Goal: Transaction & Acquisition: Book appointment/travel/reservation

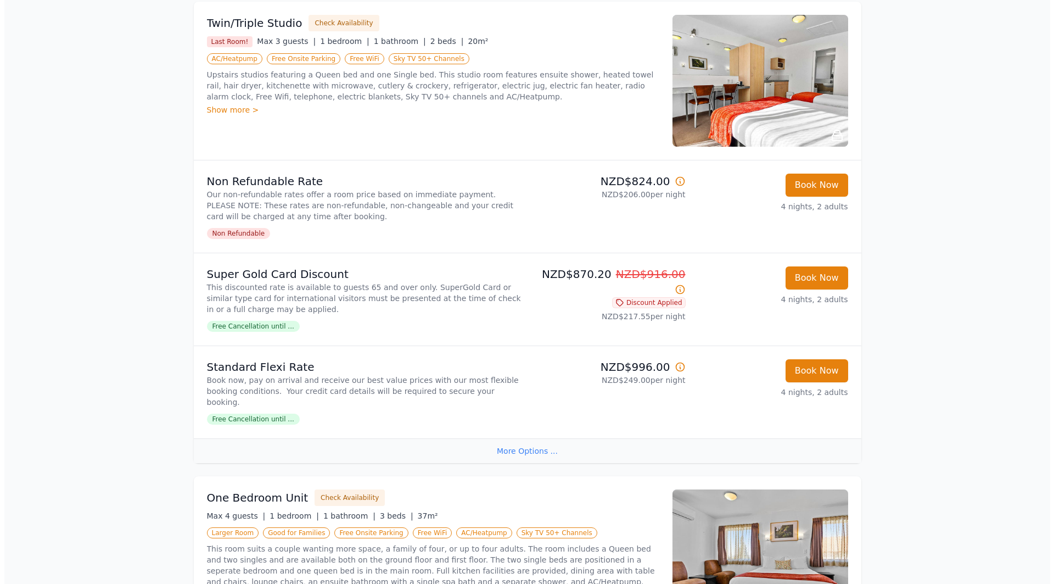
scroll to position [2247, 0]
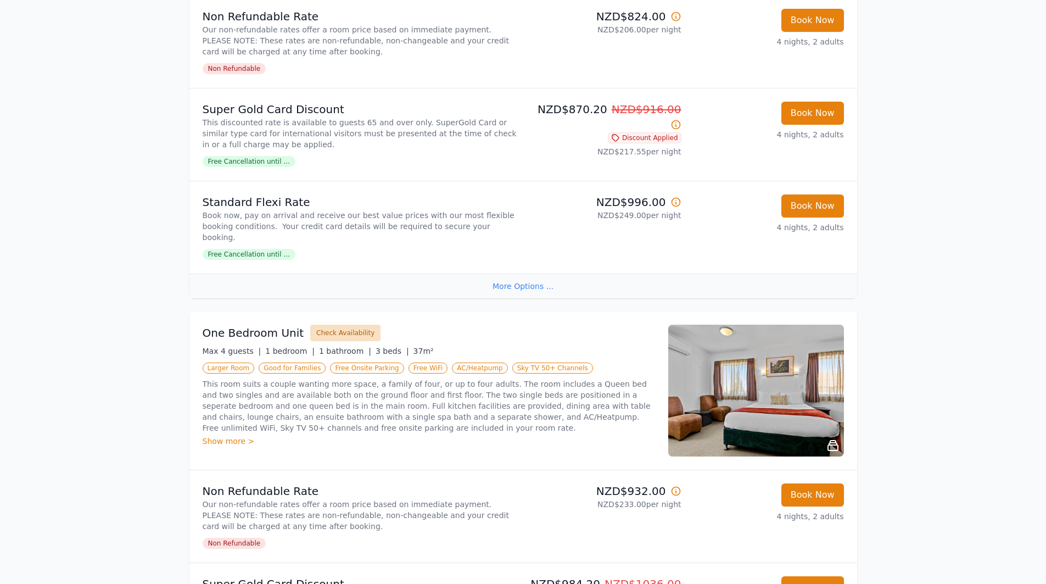
click at [336, 324] on button "Check Availability" at bounding box center [345, 332] width 70 height 16
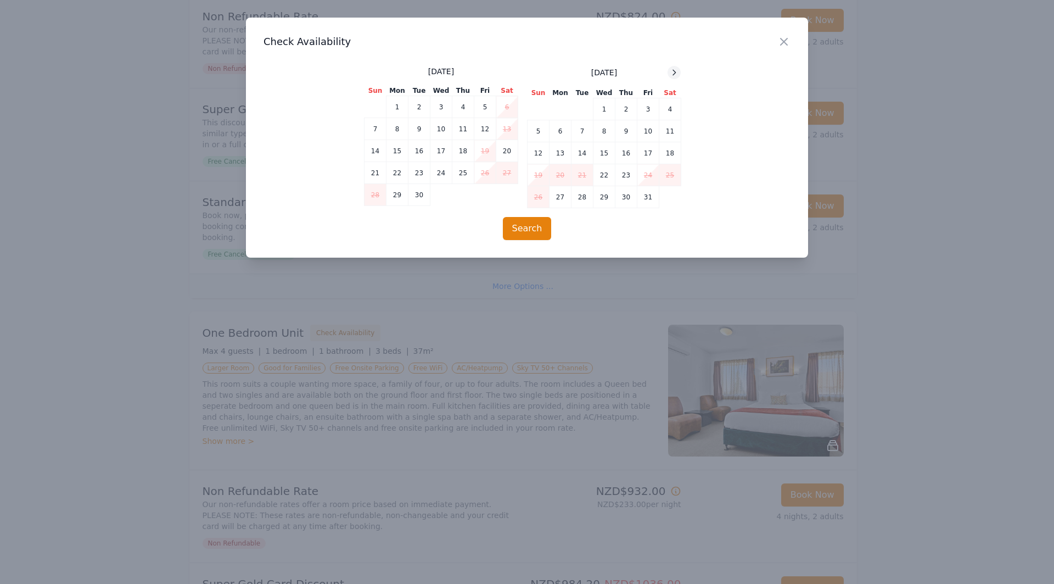
click at [676, 71] on icon at bounding box center [674, 72] width 9 height 9
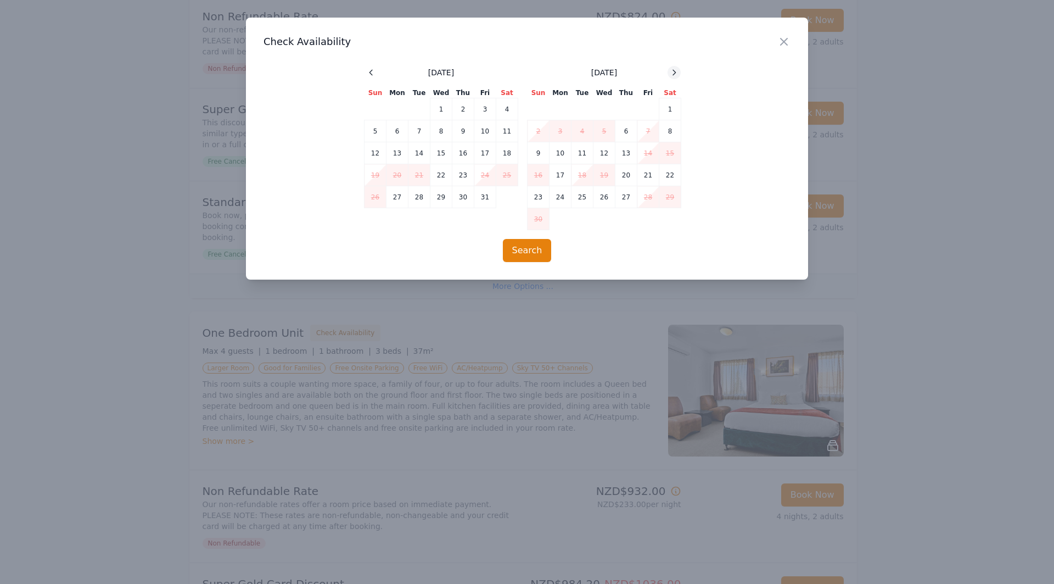
click at [676, 71] on icon at bounding box center [674, 72] width 9 height 9
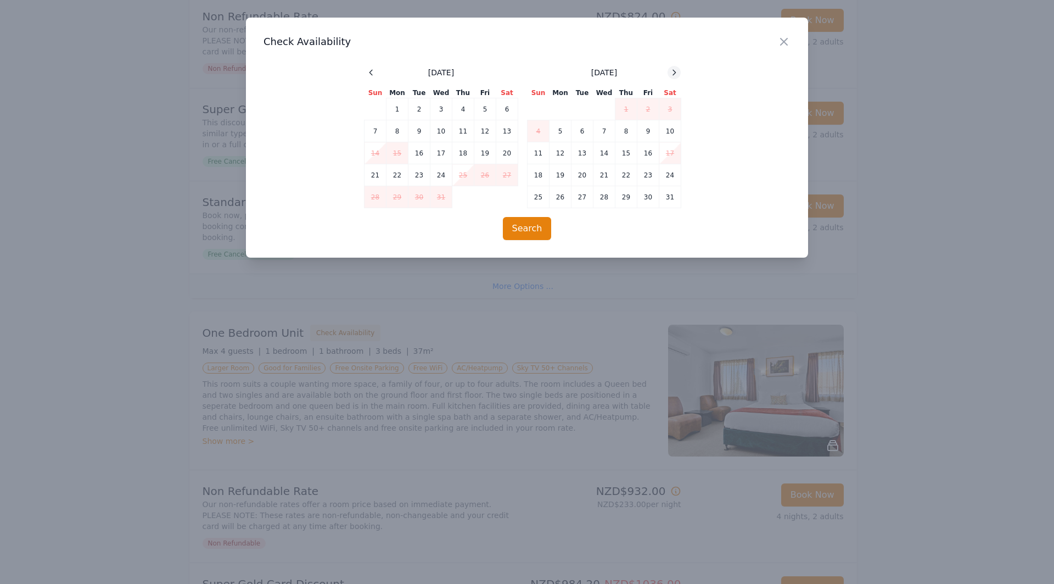
click at [676, 71] on icon at bounding box center [674, 72] width 9 height 9
drag, startPoint x: 507, startPoint y: 126, endPoint x: 473, endPoint y: 139, distance: 36.0
click at [505, 128] on td "10" at bounding box center [507, 131] width 22 height 22
click at [438, 153] on td "14" at bounding box center [441, 153] width 22 height 22
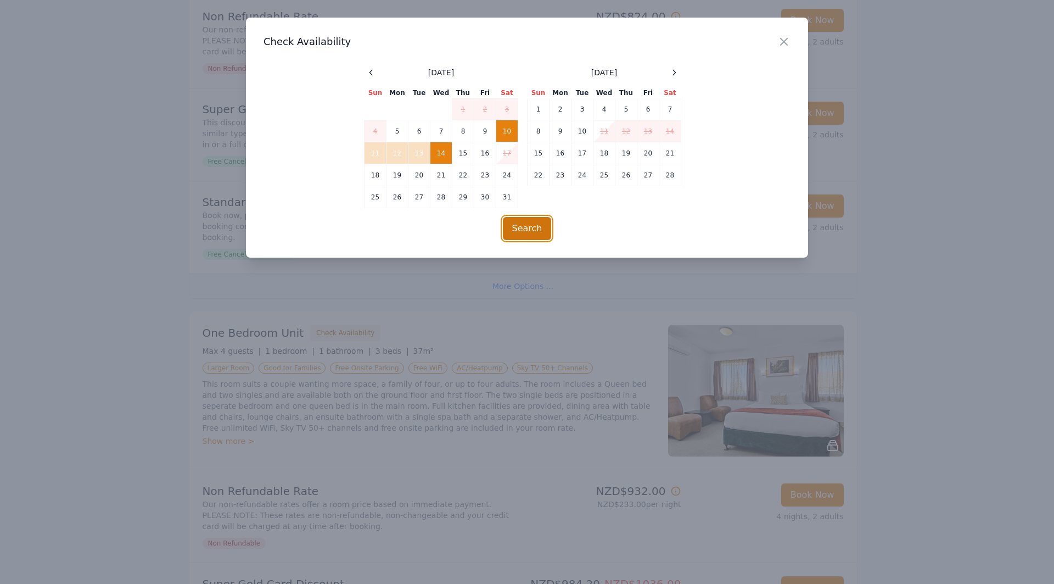
click at [529, 224] on button "Search" at bounding box center [527, 228] width 49 height 23
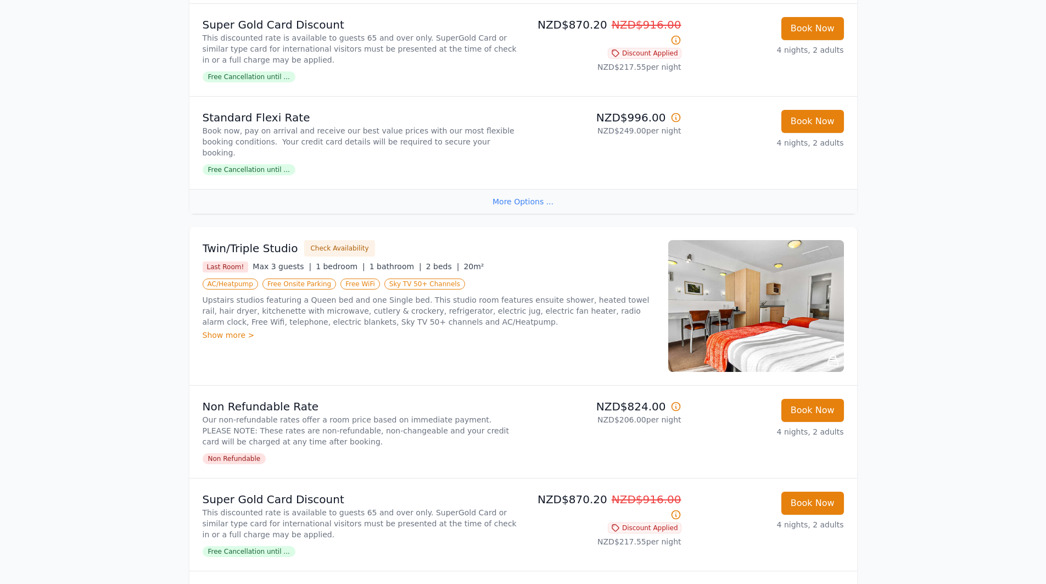
scroll to position [2196, 0]
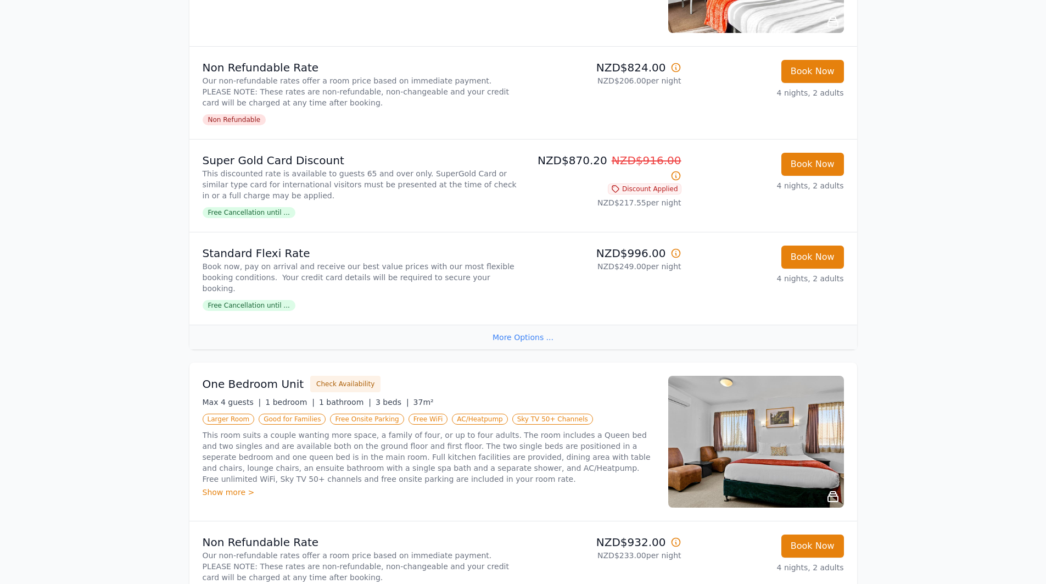
click at [767, 376] on img at bounding box center [756, 442] width 176 height 132
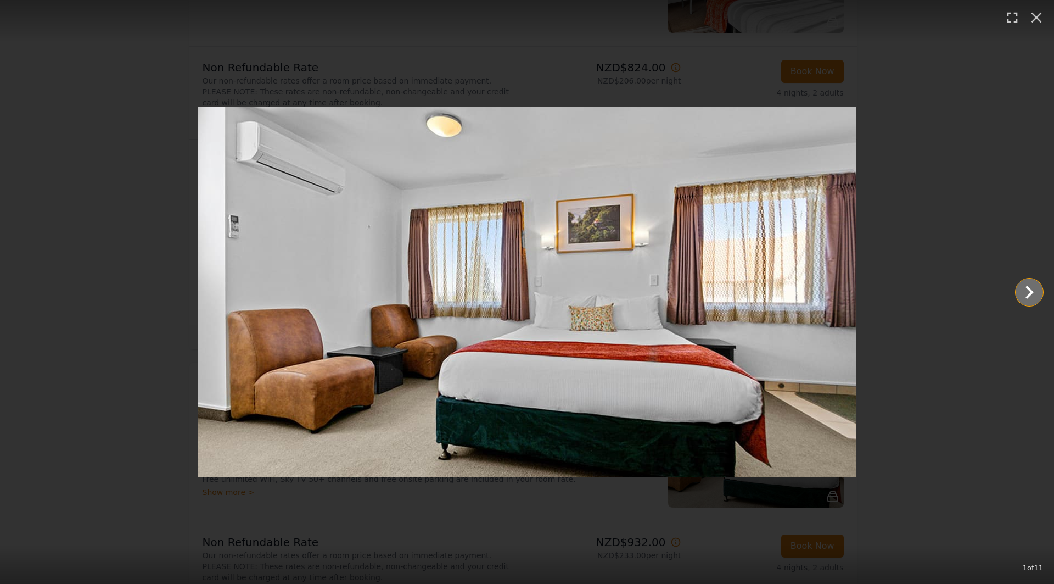
click at [1028, 291] on icon "Show slide 2 of 11" at bounding box center [1029, 292] width 26 height 26
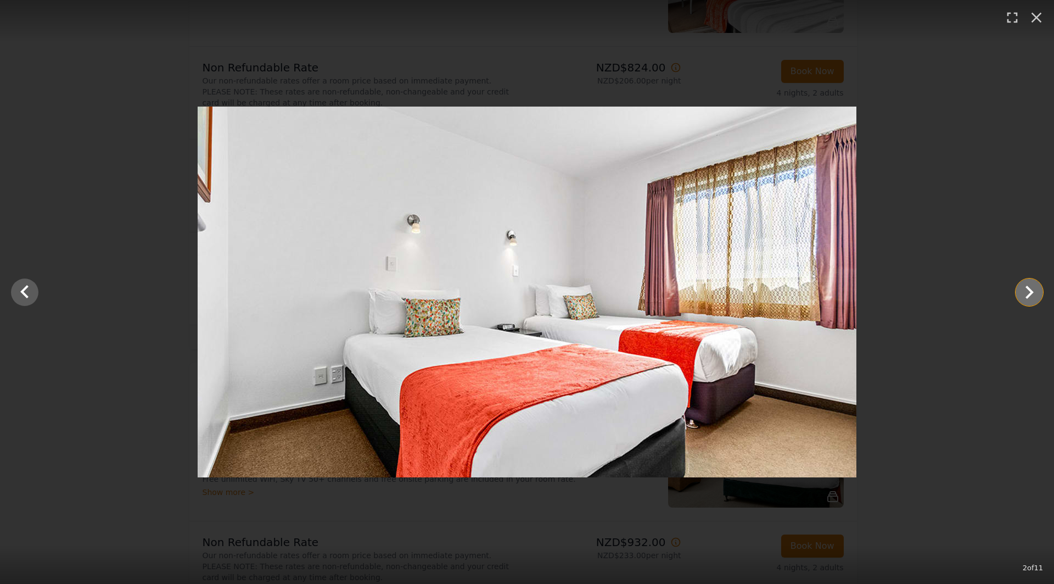
click at [1028, 291] on icon "Show slide 3 of 11" at bounding box center [1029, 292] width 26 height 26
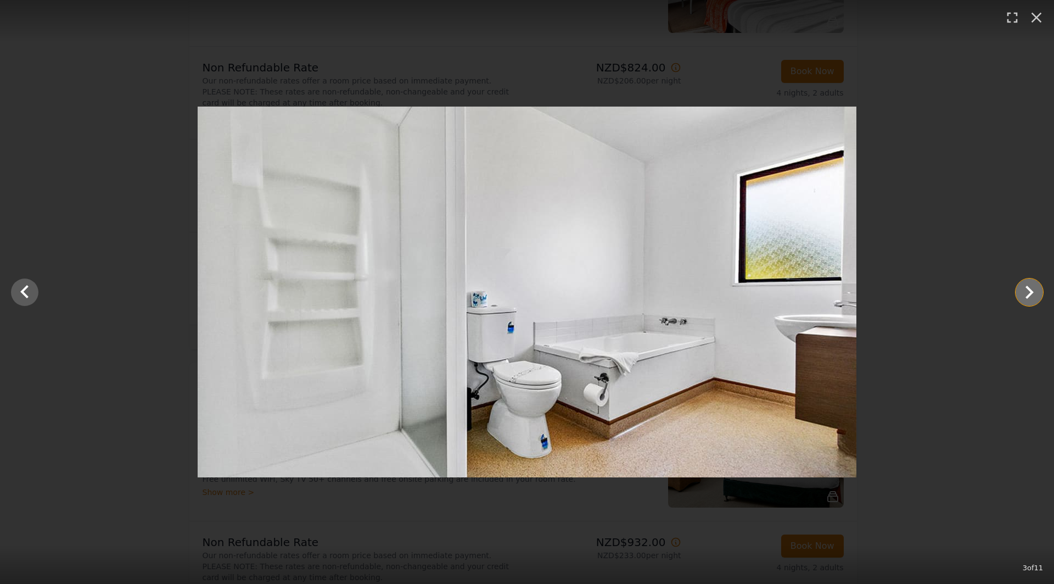
click at [1028, 291] on icon "Show slide 4 of 11" at bounding box center [1029, 292] width 26 height 26
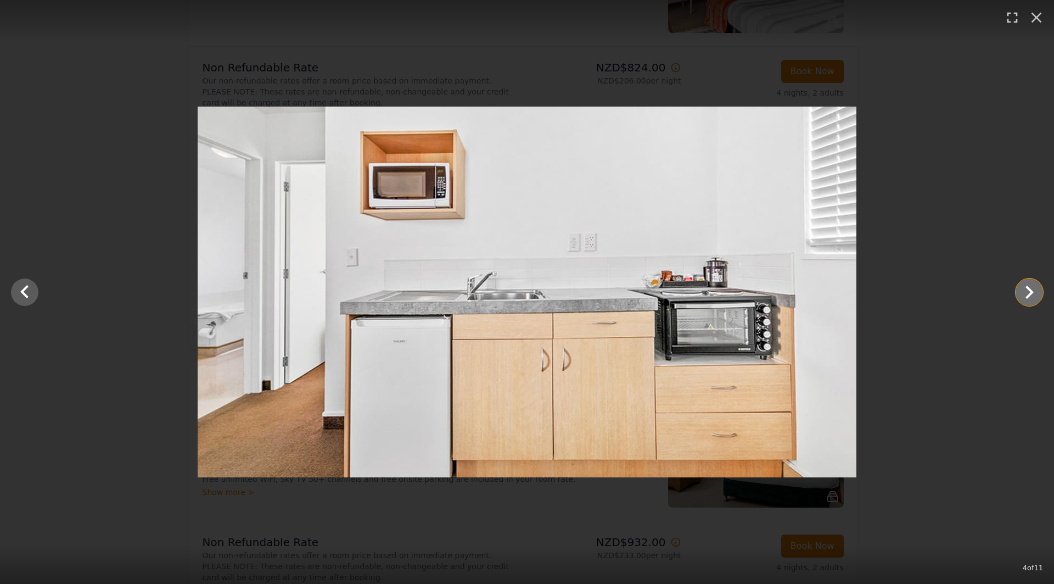
click at [1028, 291] on icon "Show slide 5 of 11" at bounding box center [1029, 292] width 26 height 26
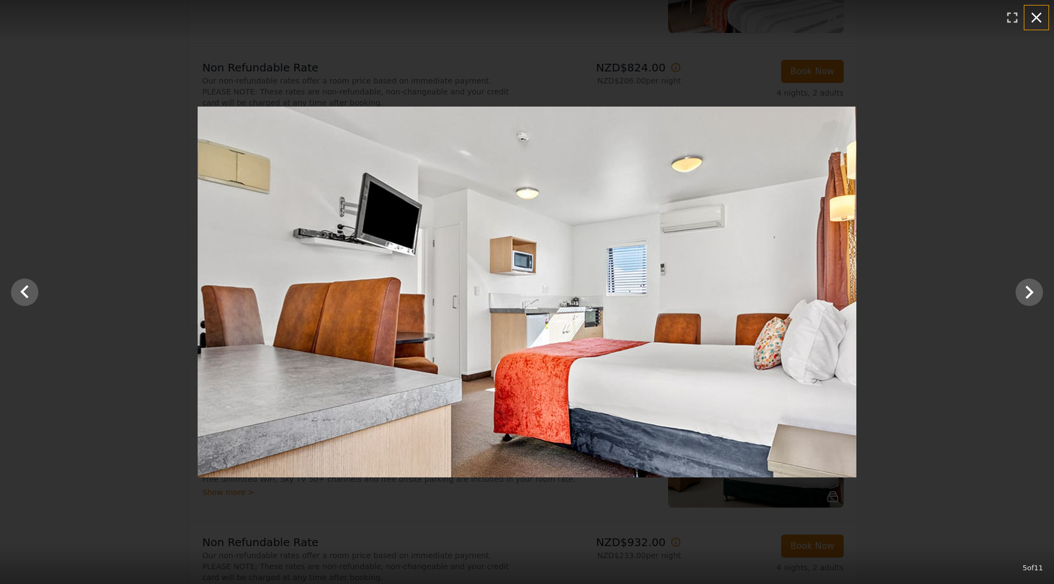
click at [1030, 19] on icon "button" at bounding box center [1037, 18] width 18 height 18
